Goal: Transaction & Acquisition: Purchase product/service

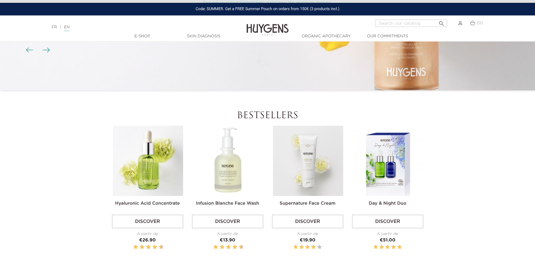
scroll to position [197, 0]
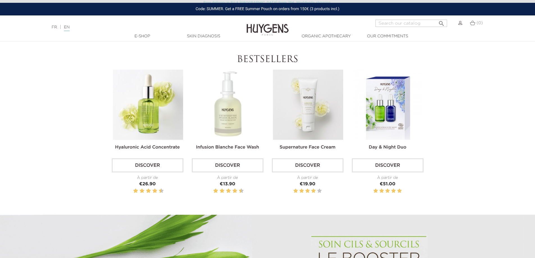
click at [231, 119] on img at bounding box center [228, 105] width 70 height 70
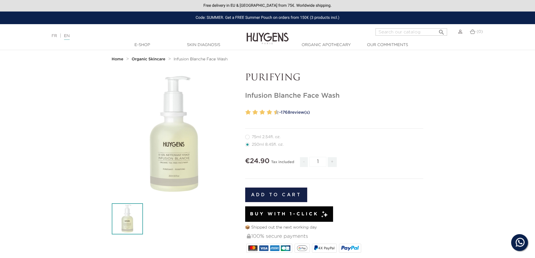
click at [249, 138] on label11"] "75ml 2.54fl. oz." at bounding box center [266, 137] width 42 height 4
radio input "true"
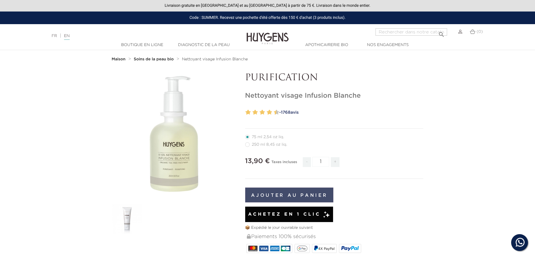
click at [315, 194] on button "Ajouter au panier" at bounding box center [289, 195] width 89 height 15
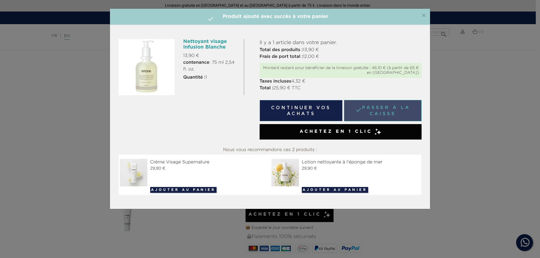
click at [390, 113] on link " Passer à la caisse" at bounding box center [383, 110] width 78 height 21
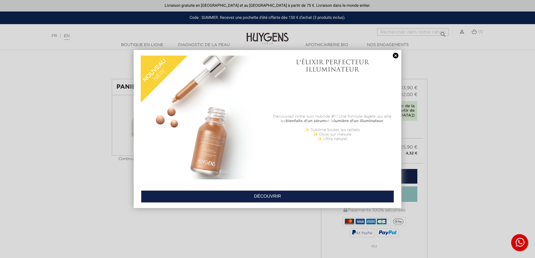
click at [396, 56] on link at bounding box center [396, 56] width 8 height 6
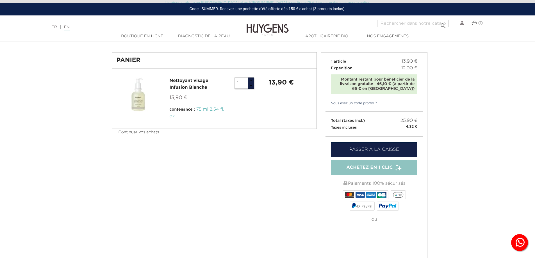
scroll to position [28, 0]
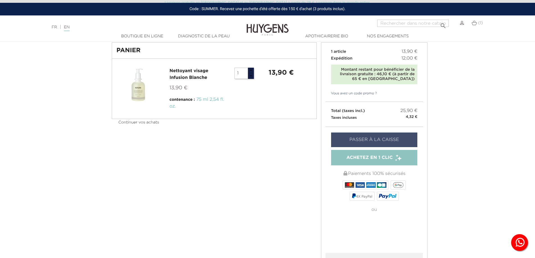
click at [398, 139] on link "Passer à la caisse" at bounding box center [374, 140] width 87 height 15
